Goal: Navigation & Orientation: Find specific page/section

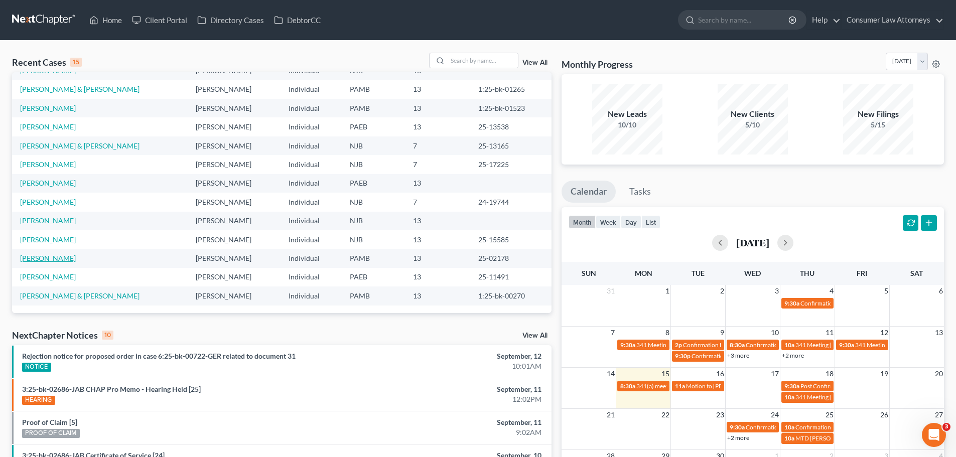
click at [38, 260] on link "[PERSON_NAME]" at bounding box center [48, 258] width 56 height 9
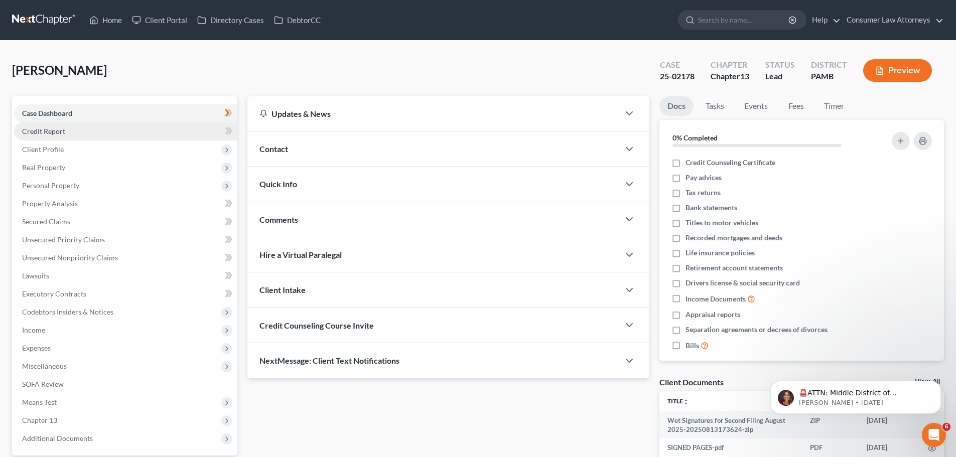
click at [48, 133] on span "Credit Report" at bounding box center [43, 131] width 43 height 9
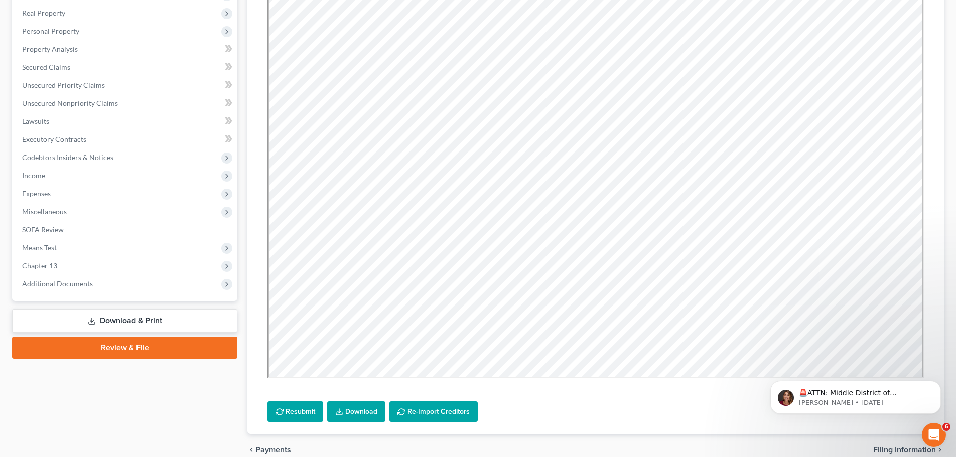
scroll to position [202, 0]
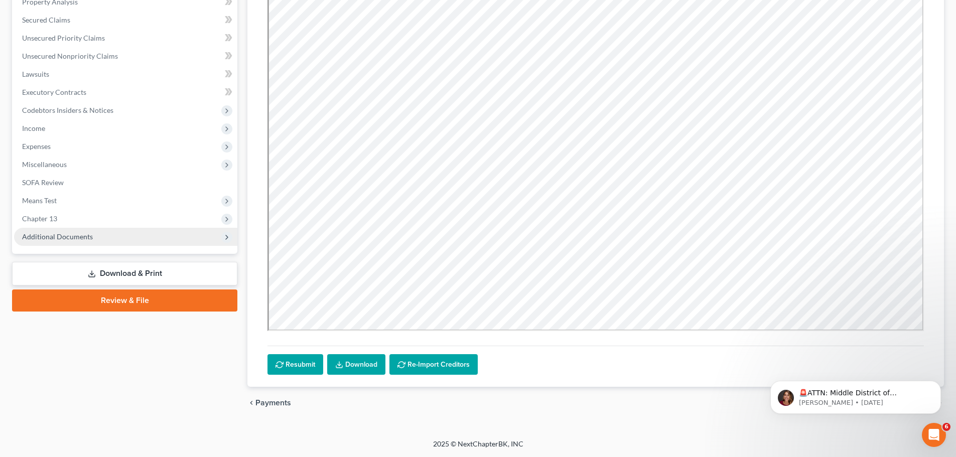
click at [198, 235] on span "Additional Documents" at bounding box center [125, 237] width 223 height 18
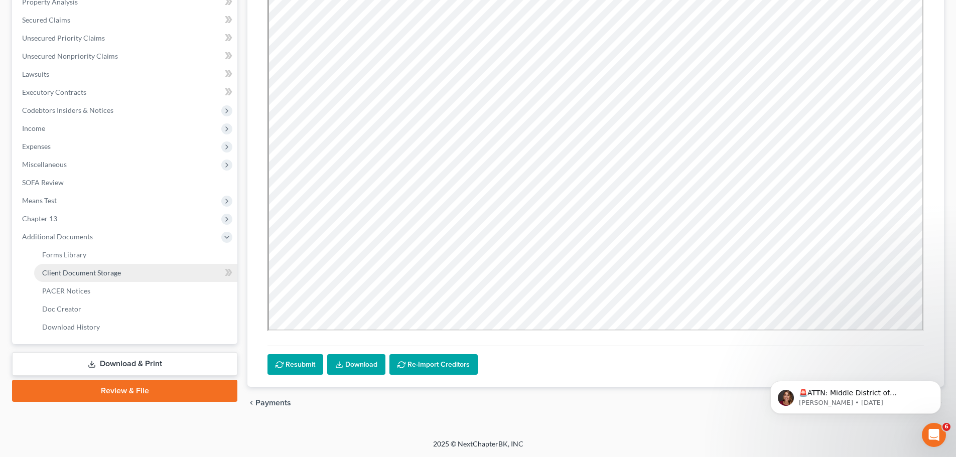
click at [140, 273] on link "Client Document Storage" at bounding box center [135, 273] width 203 height 18
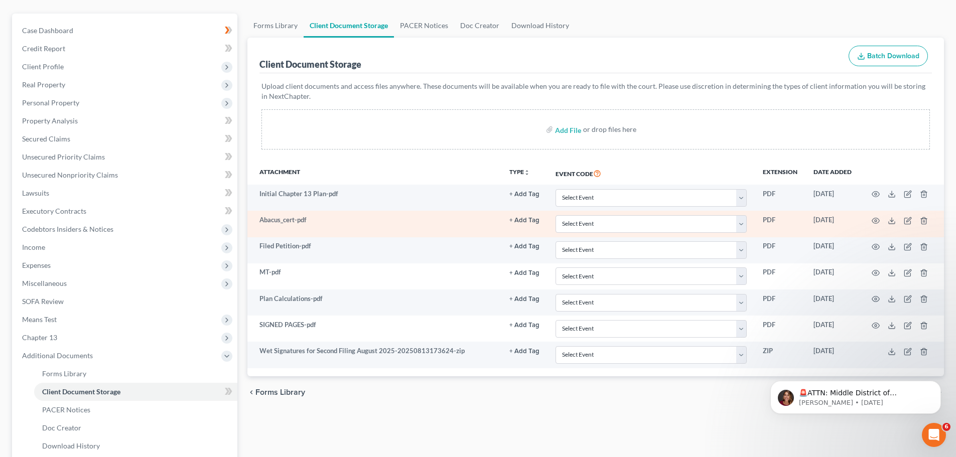
scroll to position [100, 0]
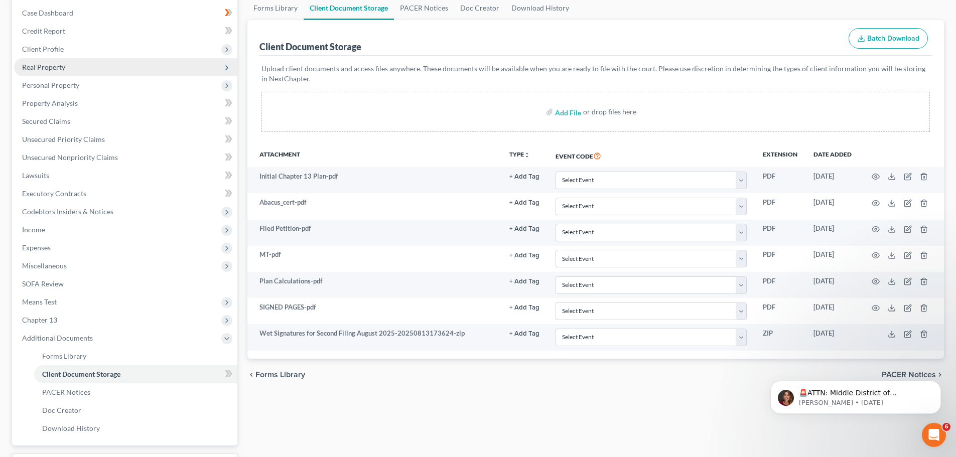
click at [65, 71] on span "Real Property" at bounding box center [125, 67] width 223 height 18
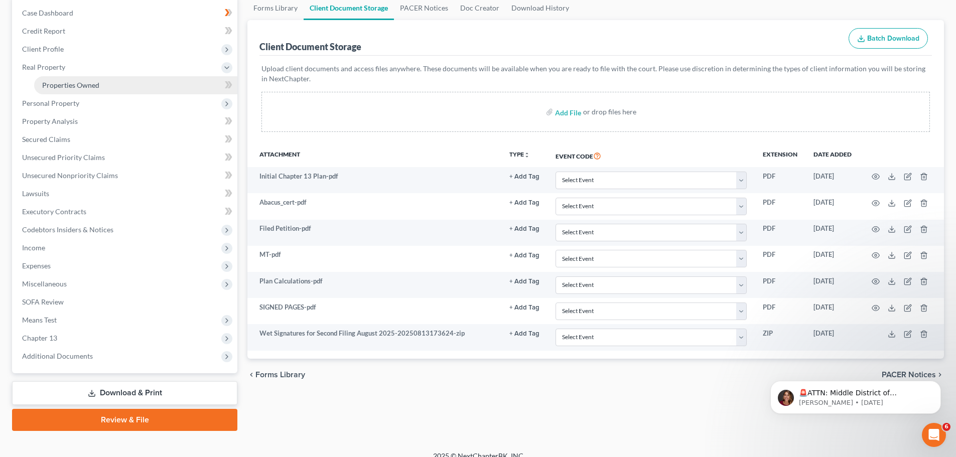
click at [66, 85] on span "Properties Owned" at bounding box center [70, 85] width 57 height 9
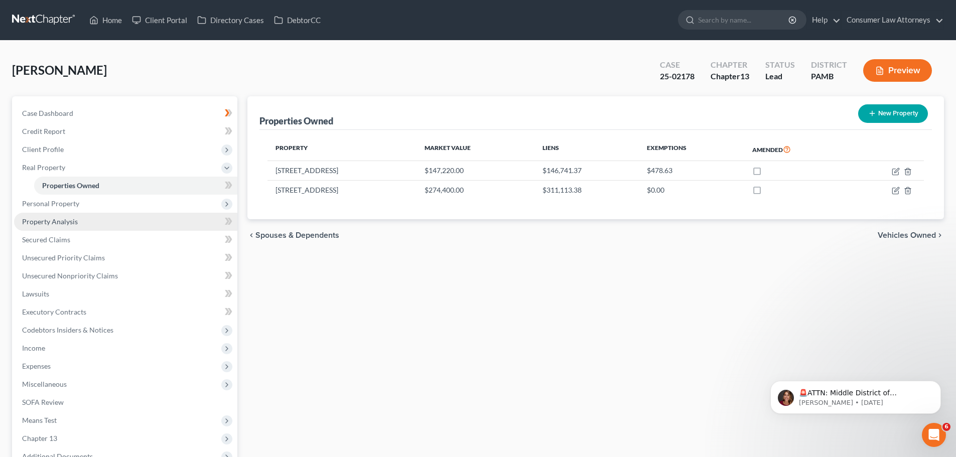
click at [62, 221] on span "Property Analysis" at bounding box center [50, 221] width 56 height 9
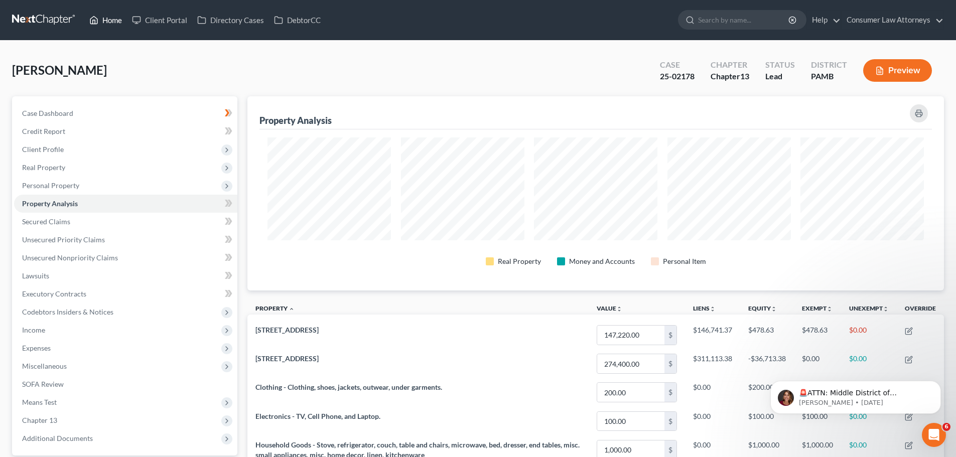
click at [113, 20] on link "Home" at bounding box center [105, 20] width 43 height 18
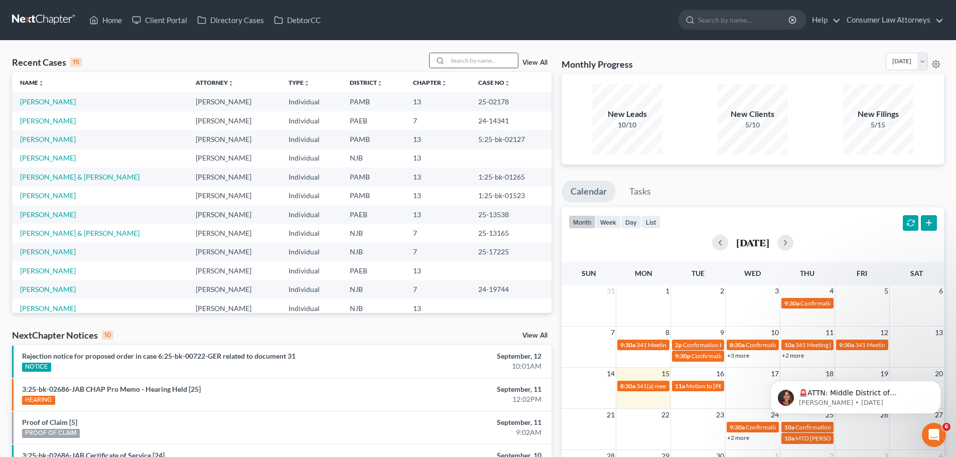
click at [464, 58] on input "search" at bounding box center [483, 60] width 70 height 15
type input "[PERSON_NAME]"
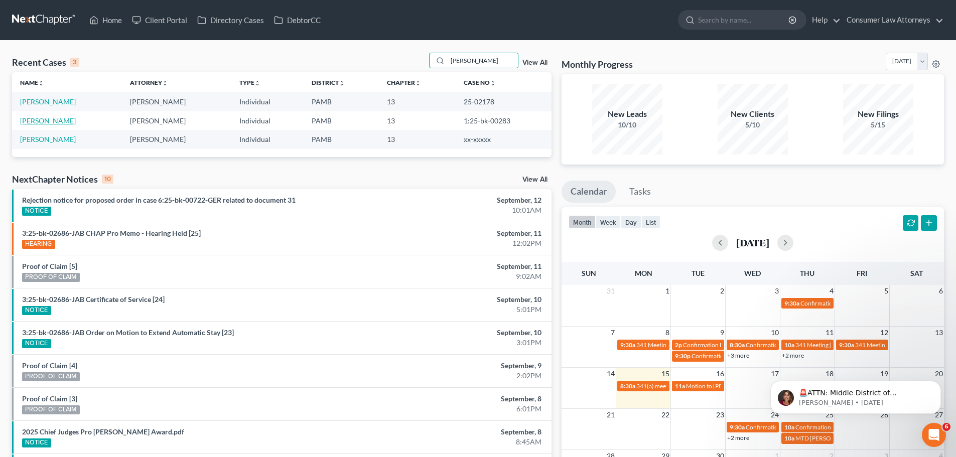
click at [44, 121] on link "[PERSON_NAME]" at bounding box center [48, 120] width 56 height 9
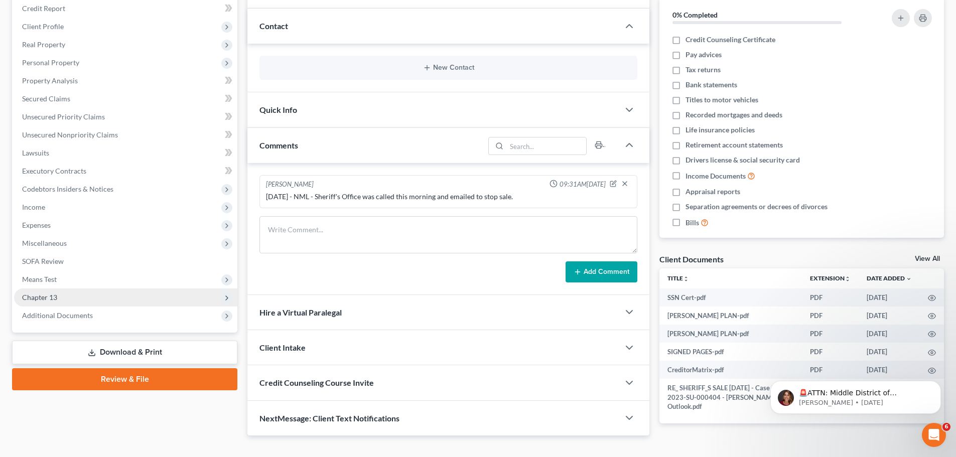
scroll to position [144, 0]
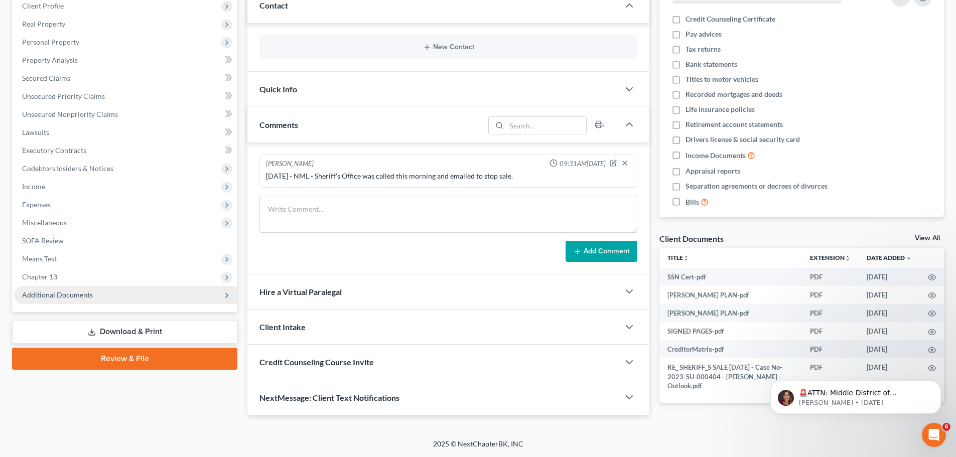
click at [120, 297] on span "Additional Documents" at bounding box center [125, 295] width 223 height 18
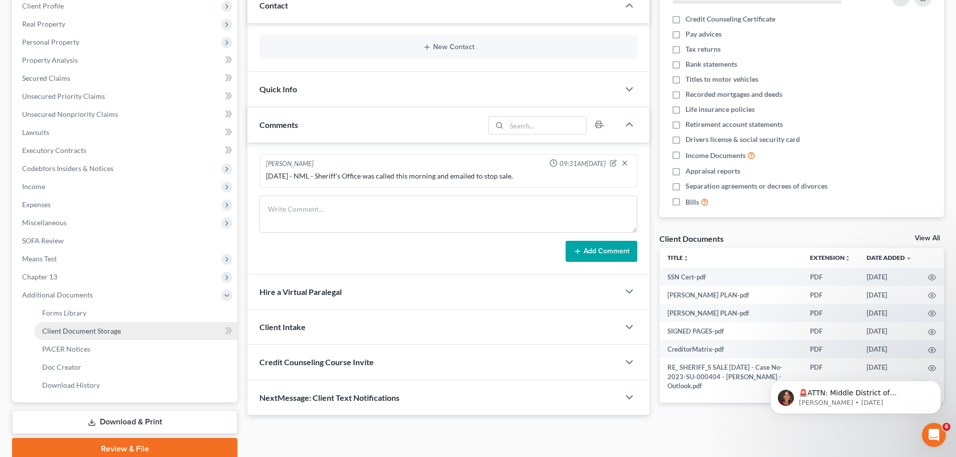
click at [156, 328] on link "Client Document Storage" at bounding box center [135, 331] width 203 height 18
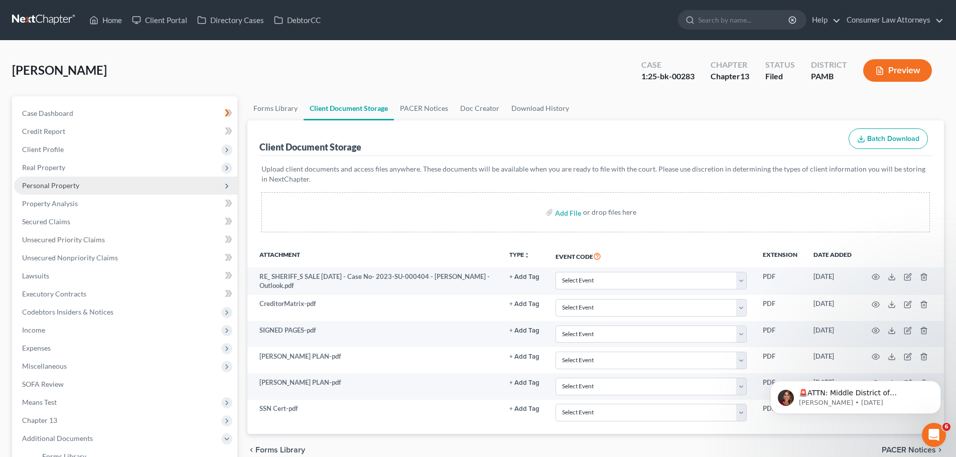
click at [39, 184] on span "Personal Property" at bounding box center [50, 185] width 57 height 9
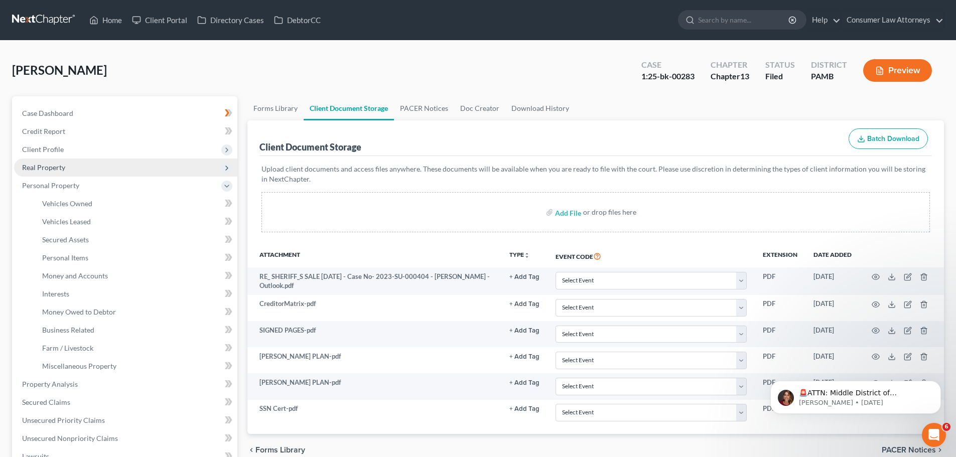
click at [45, 167] on span "Real Property" at bounding box center [43, 167] width 43 height 9
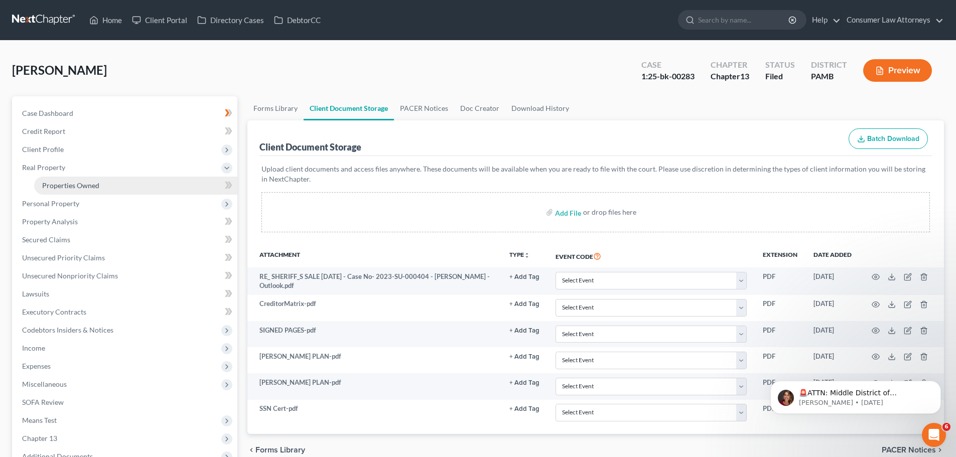
click at [57, 183] on span "Properties Owned" at bounding box center [70, 185] width 57 height 9
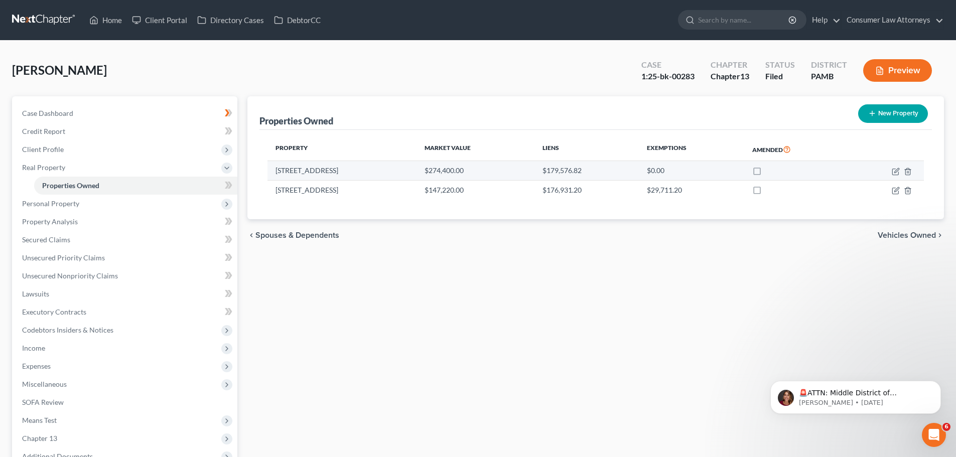
drag, startPoint x: 337, startPoint y: 173, endPoint x: 275, endPoint y: 173, distance: 62.2
click at [275, 173] on td "[STREET_ADDRESS]" at bounding box center [342, 170] width 149 height 19
copy td "[STREET_ADDRESS]"
click at [120, 18] on link "Home" at bounding box center [105, 20] width 43 height 18
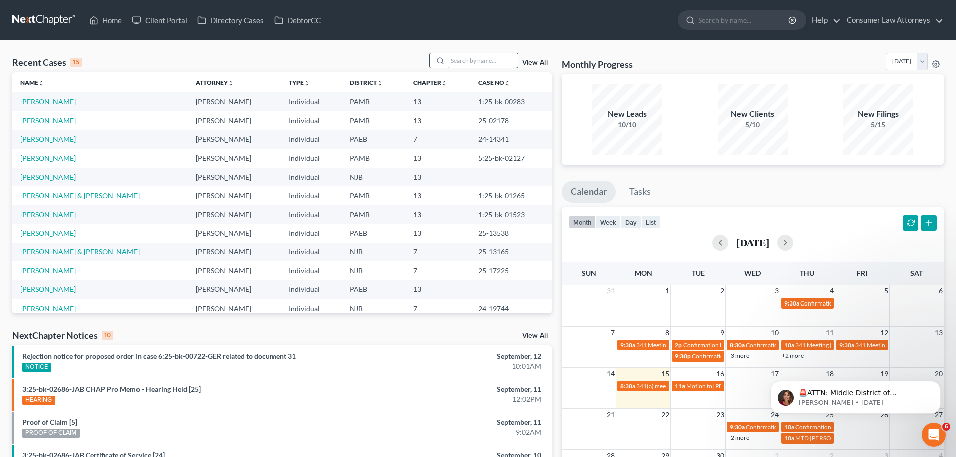
click at [450, 58] on input "search" at bounding box center [483, 60] width 70 height 15
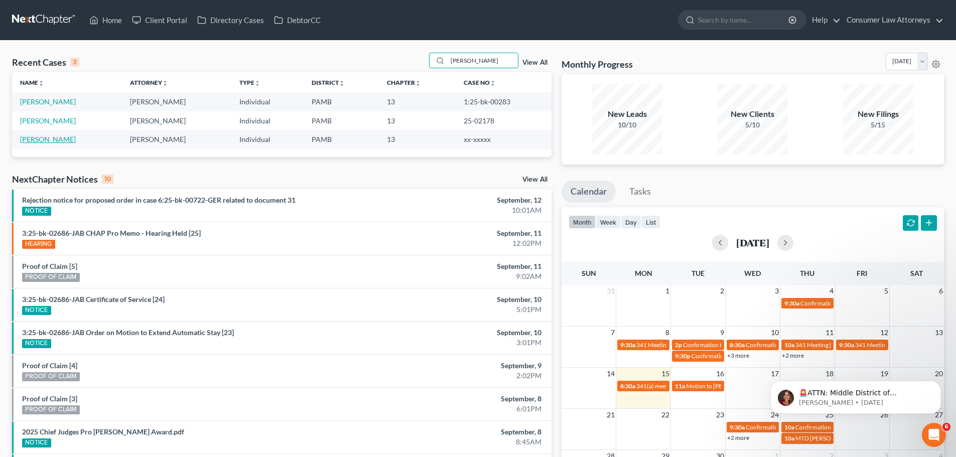
type input "[PERSON_NAME]"
click at [45, 142] on link "[PERSON_NAME]" at bounding box center [48, 139] width 56 height 9
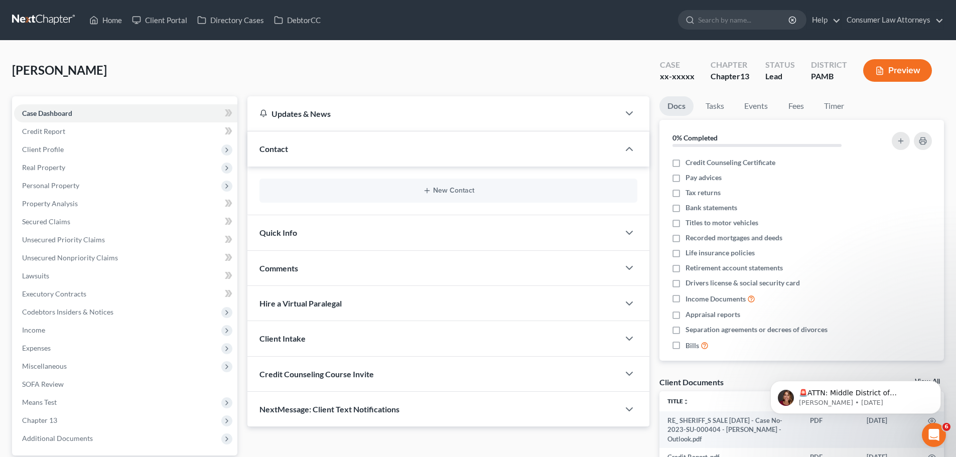
scroll to position [189, 0]
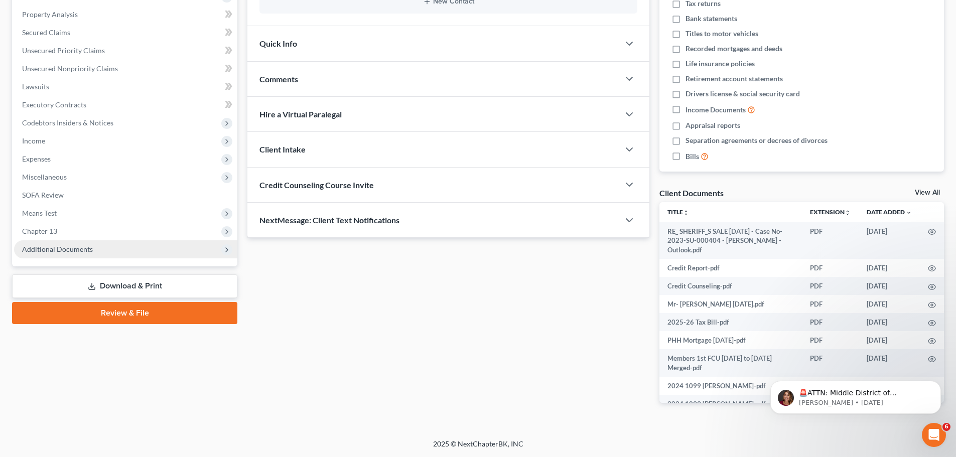
click at [141, 253] on span "Additional Documents" at bounding box center [125, 249] width 223 height 18
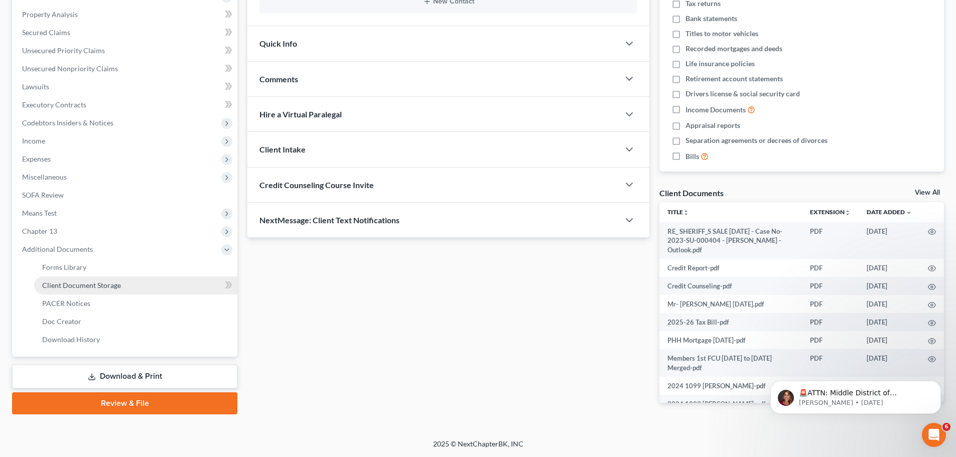
click at [178, 291] on link "Client Document Storage" at bounding box center [135, 286] width 203 height 18
